Goal: Find specific page/section: Find specific page/section

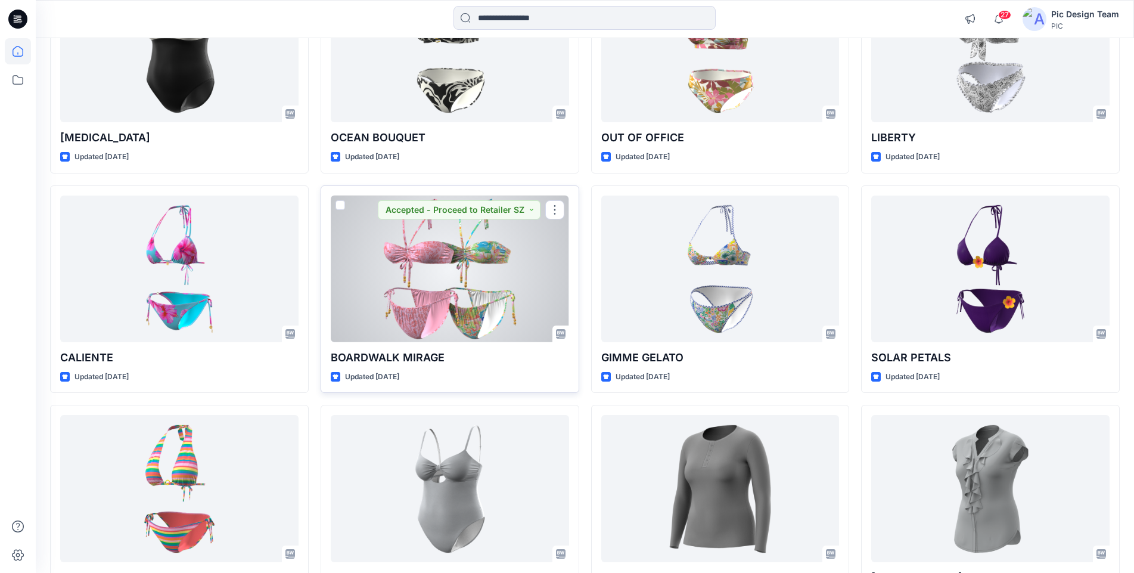
scroll to position [5261, 0]
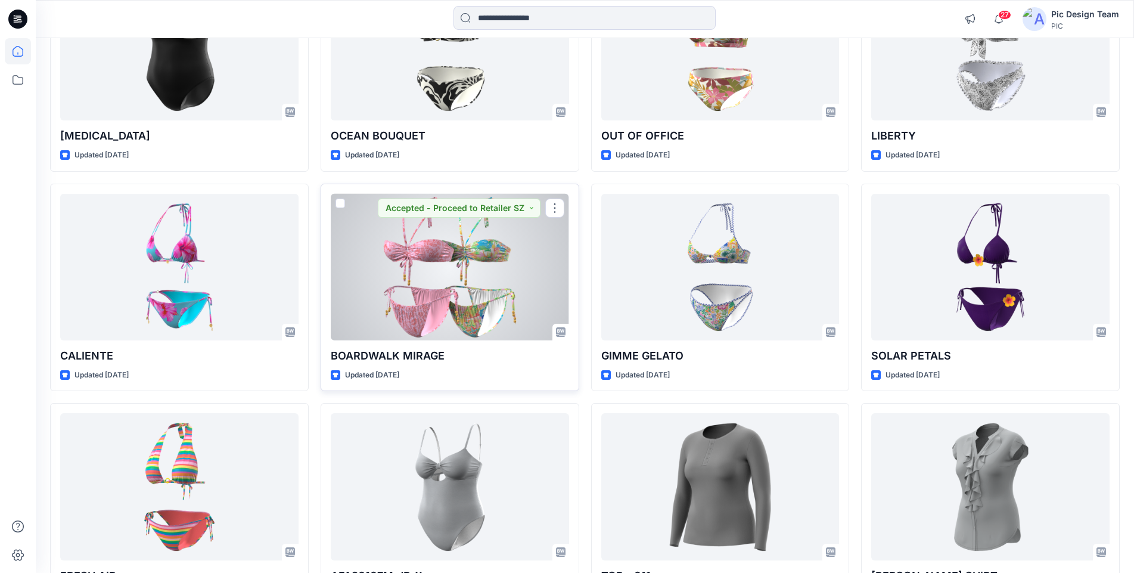
click at [404, 255] on div at bounding box center [450, 267] width 238 height 147
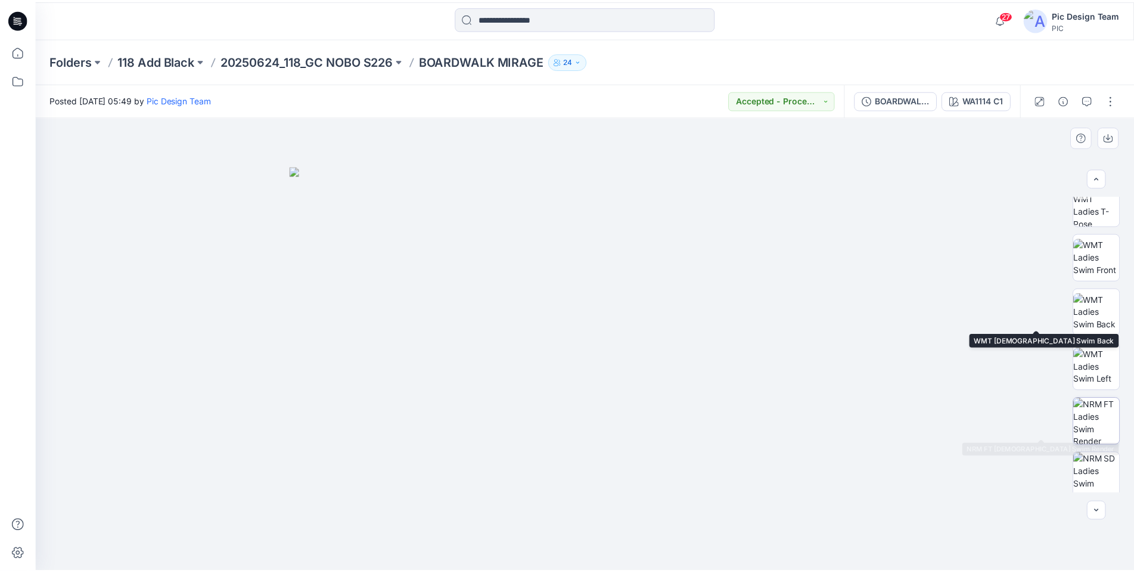
scroll to position [134, 0]
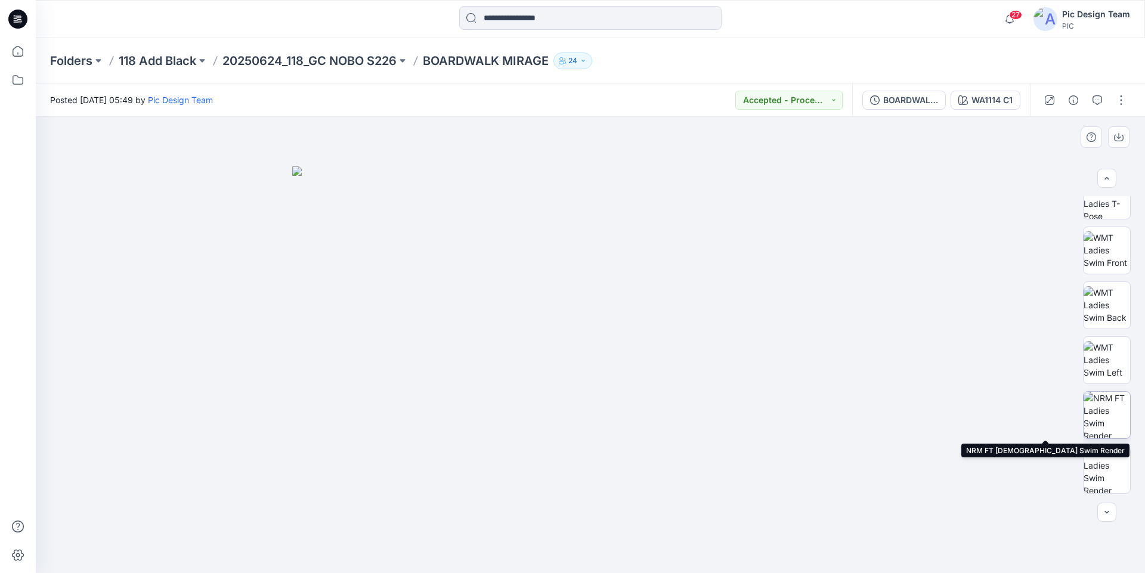
click at [1115, 410] on img at bounding box center [1106, 415] width 46 height 46
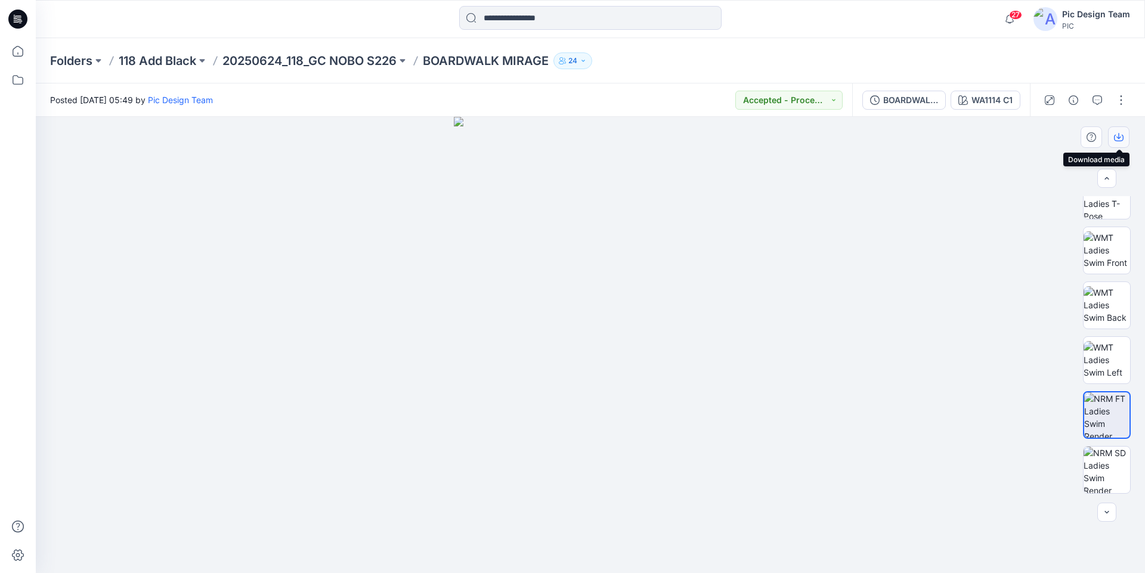
click at [1120, 138] on icon "button" at bounding box center [1119, 137] width 10 height 10
click at [269, 60] on p "20250624_118_GC NOBO S226" at bounding box center [309, 60] width 174 height 17
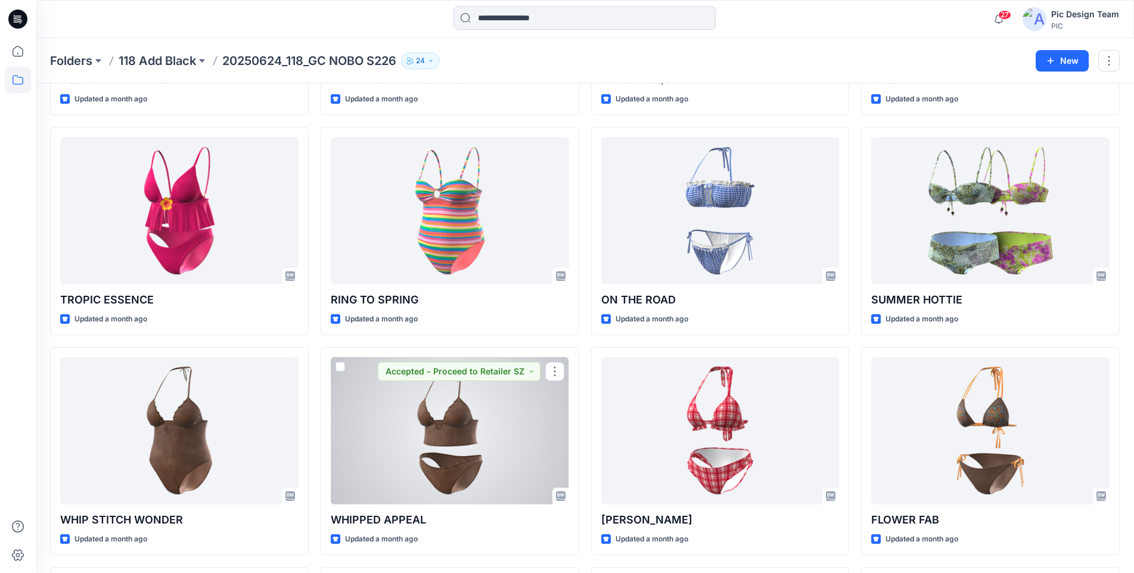
scroll to position [1097, 0]
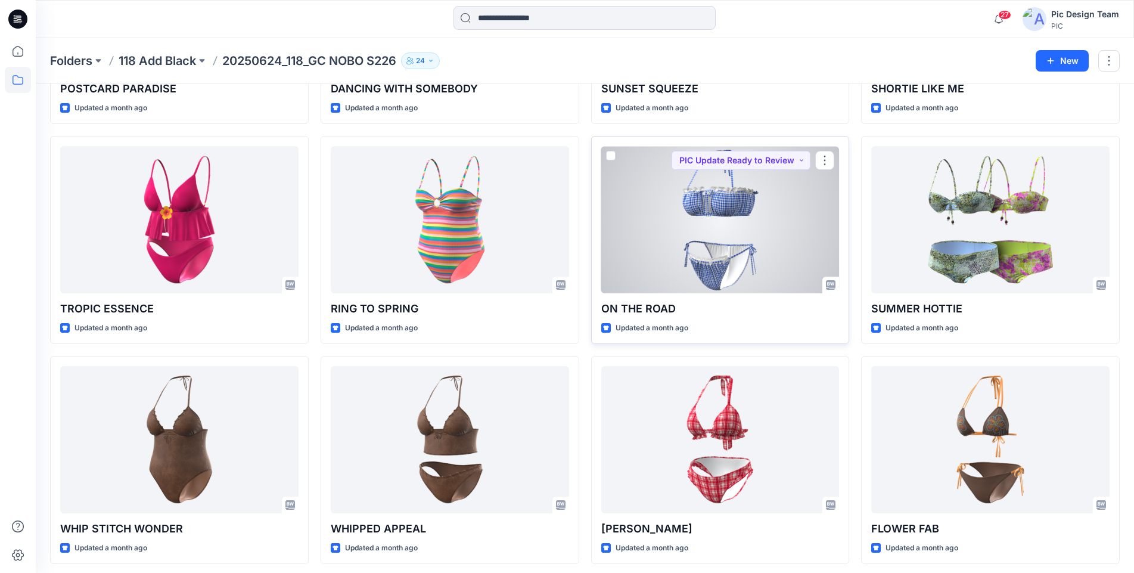
click at [700, 207] on div at bounding box center [720, 219] width 238 height 147
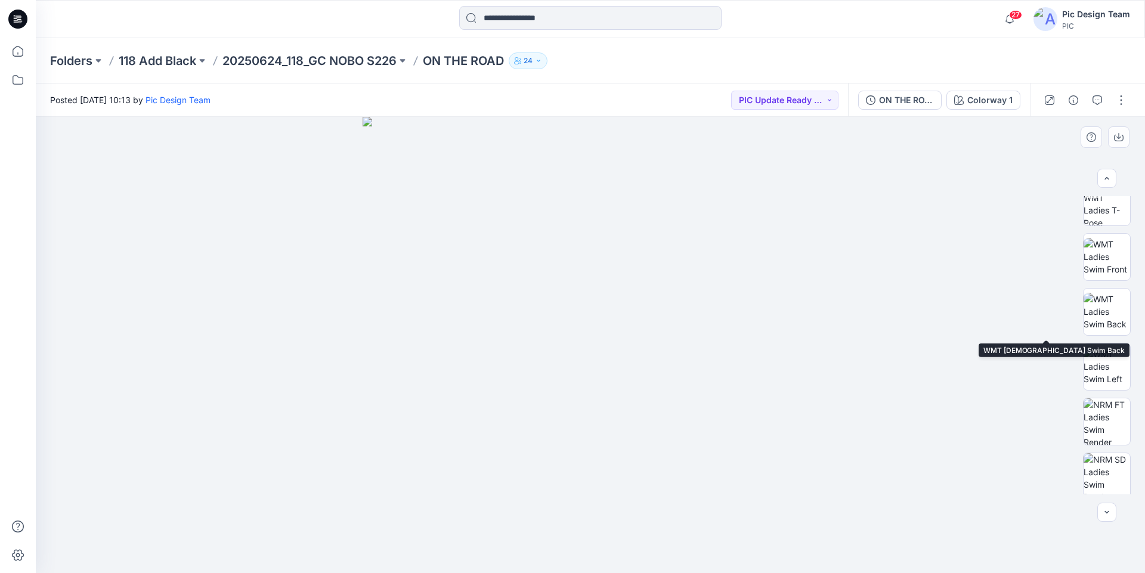
scroll to position [134, 0]
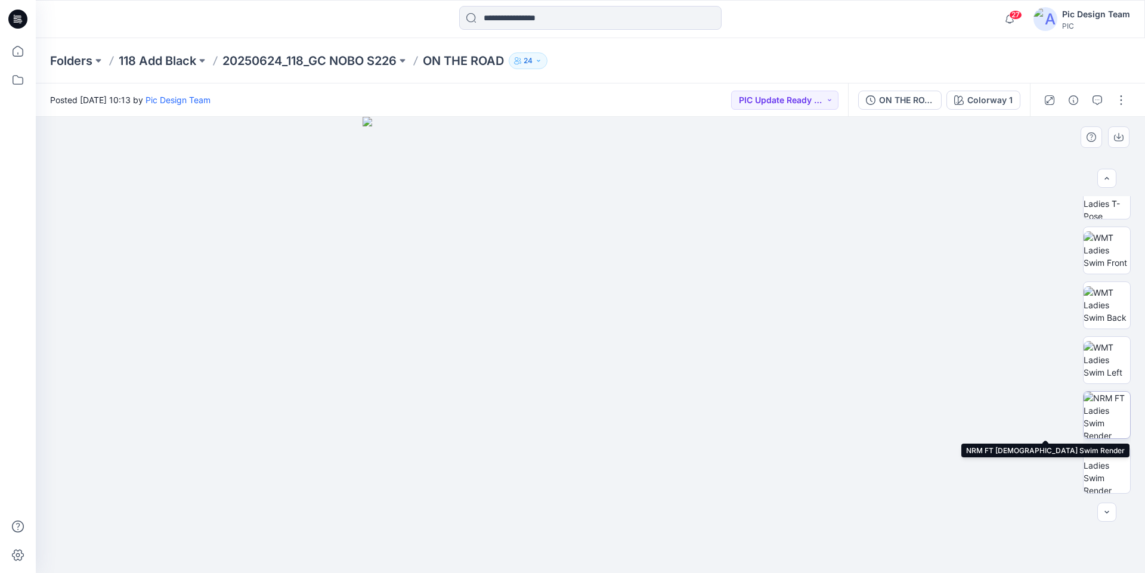
click at [1111, 405] on img at bounding box center [1106, 415] width 46 height 46
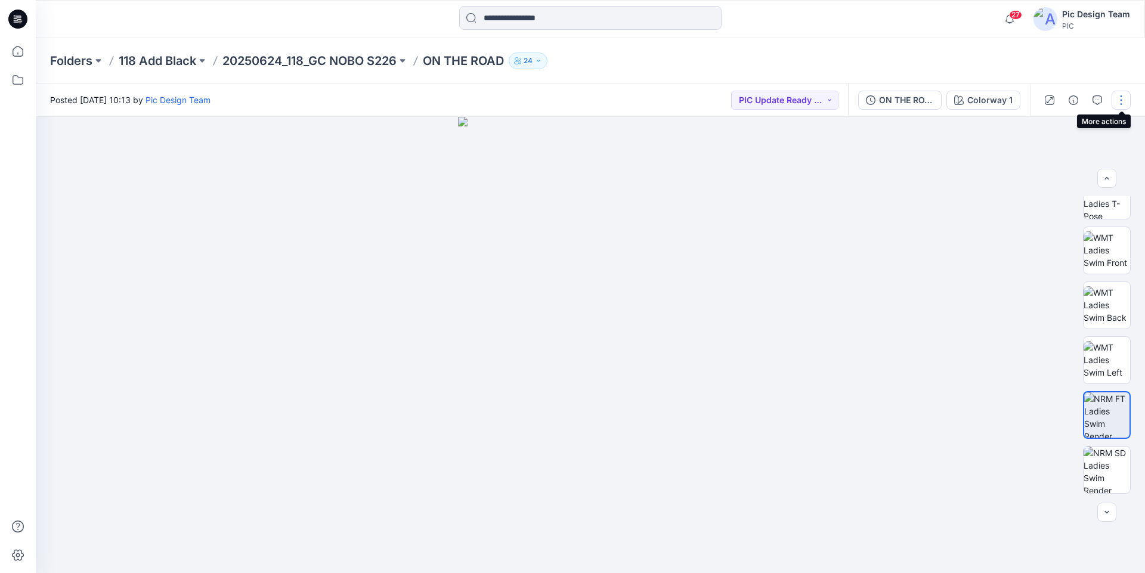
click at [1120, 105] on button "button" at bounding box center [1120, 100] width 19 height 19
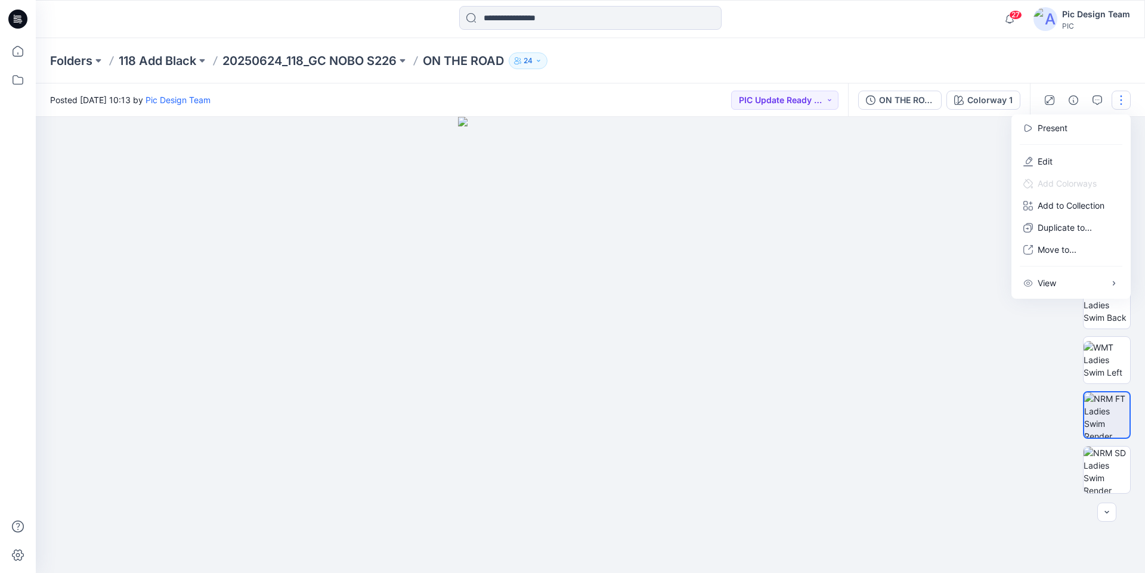
click at [991, 163] on div at bounding box center [590, 345] width 1109 height 456
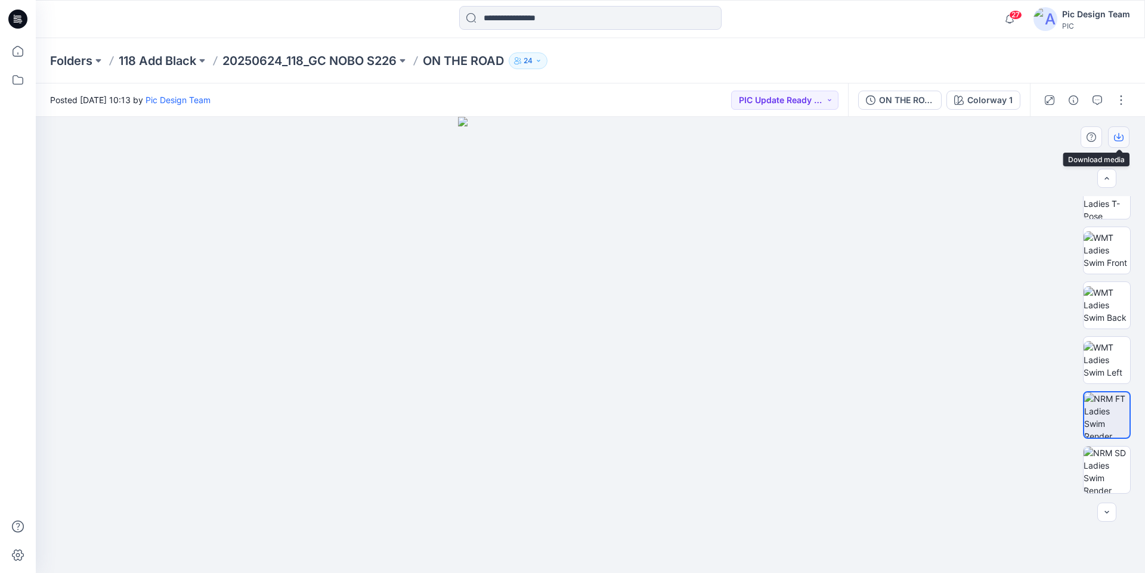
click at [1115, 141] on icon "button" at bounding box center [1119, 138] width 10 height 7
